Goal: Transaction & Acquisition: Purchase product/service

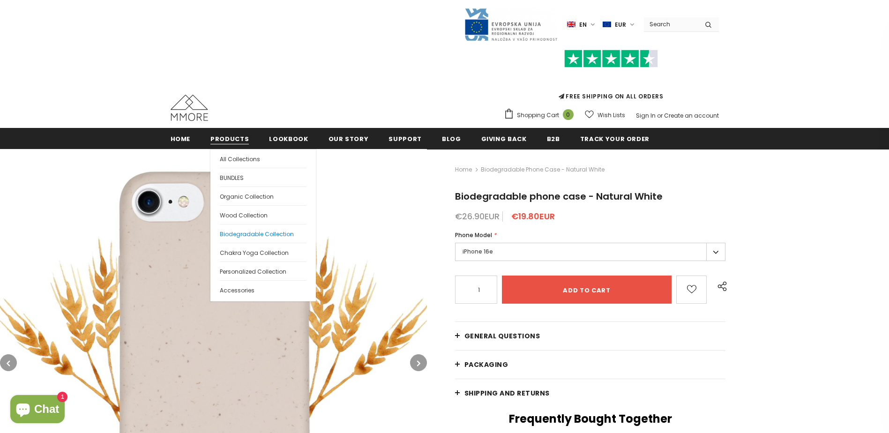
click at [252, 234] on span "Biodegradable Collection" at bounding box center [257, 234] width 74 height 8
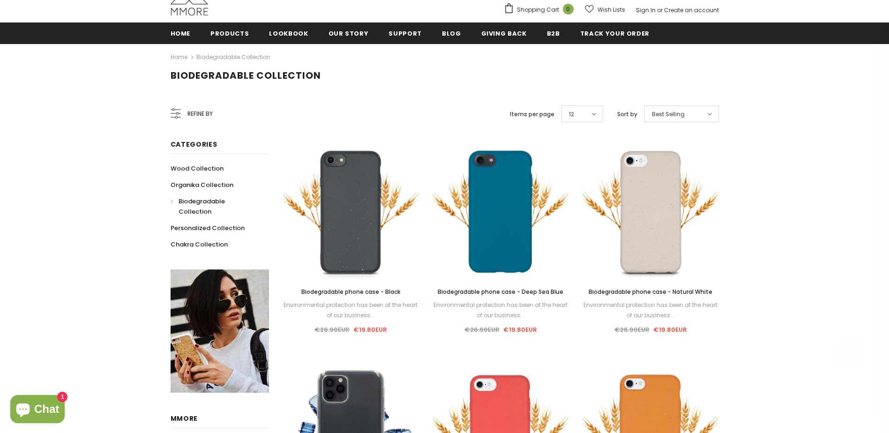
scroll to position [141, 0]
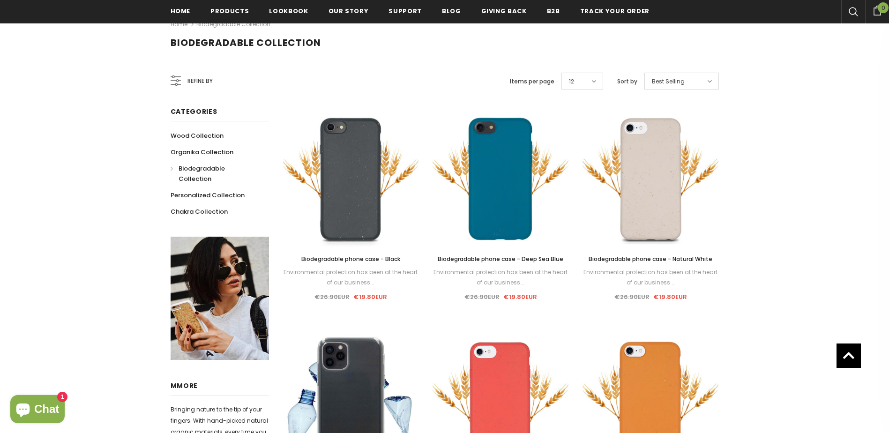
click at [319, 258] on span "Biodegradable phone case - Black" at bounding box center [350, 259] width 99 height 8
